Goal: Task Accomplishment & Management: Manage account settings

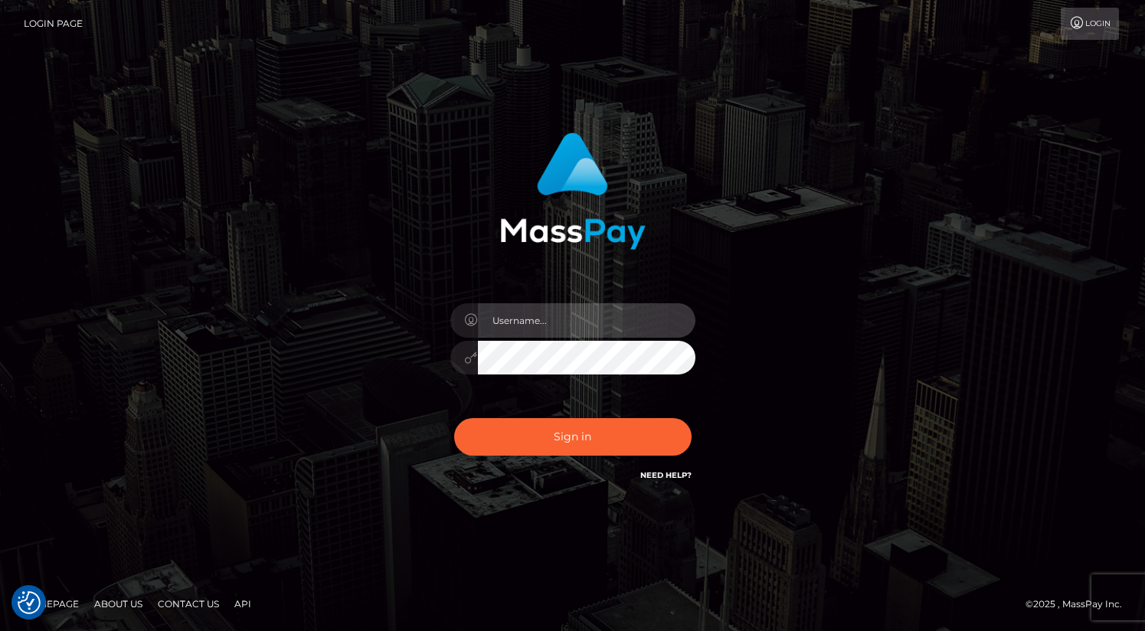
click at [566, 328] on input "text" at bounding box center [586, 320] width 217 height 34
type input "oli.fanvue"
click at [529, 325] on input "text" at bounding box center [586, 320] width 217 height 34
type input "oli.fanvue"
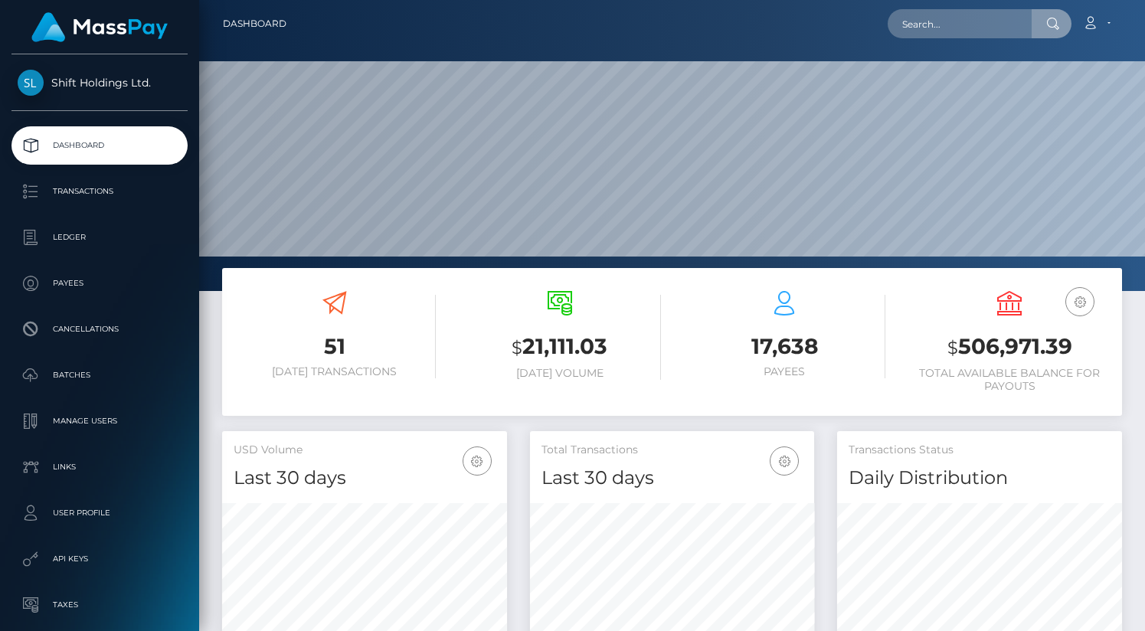
click at [940, 33] on input "text" at bounding box center [960, 23] width 144 height 29
type input "loana1234rene@icloud.com"
